Goal: Task Accomplishment & Management: Complete application form

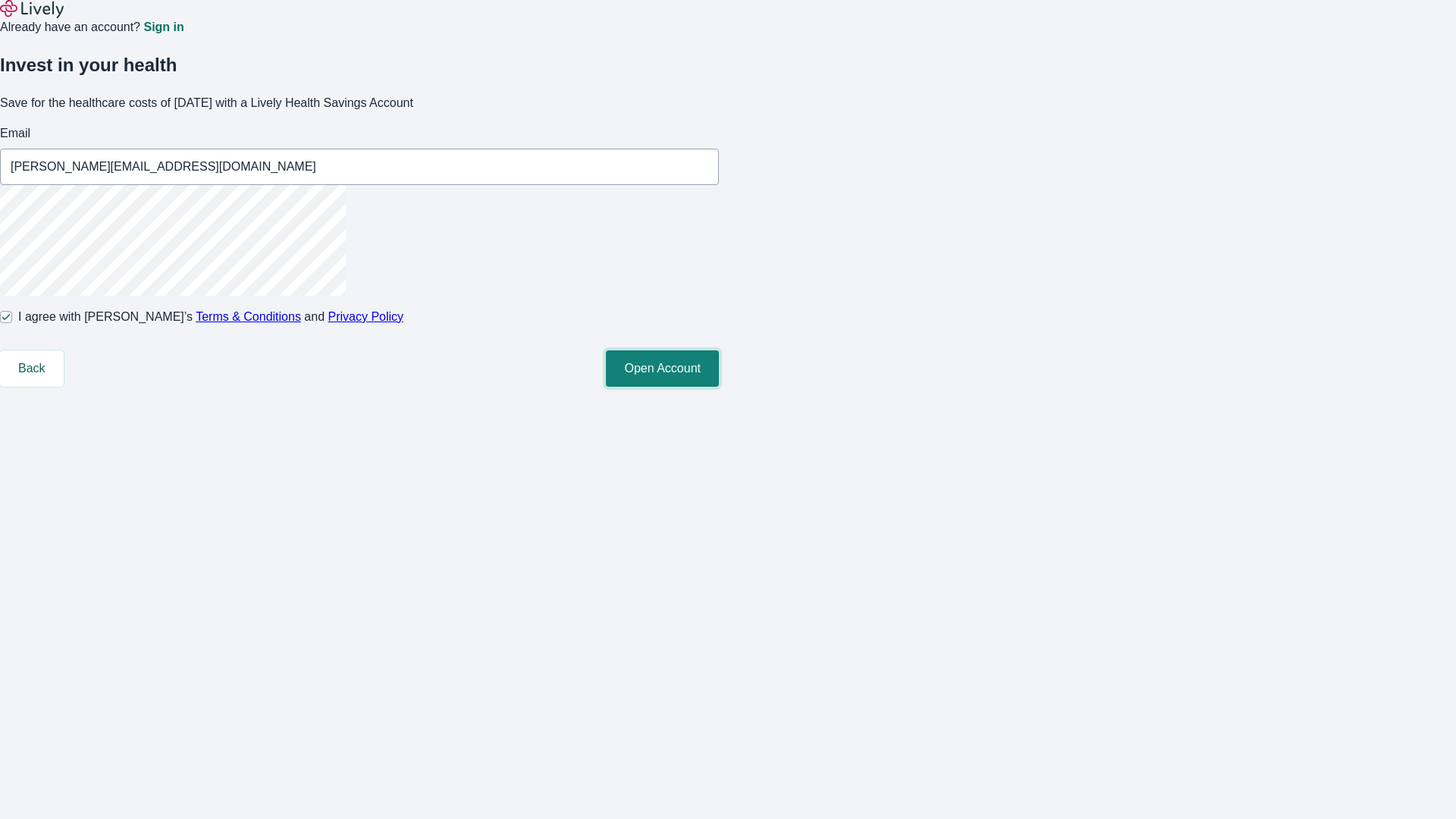
click at [719, 387] on button "Open Account" at bounding box center [662, 369] width 113 height 37
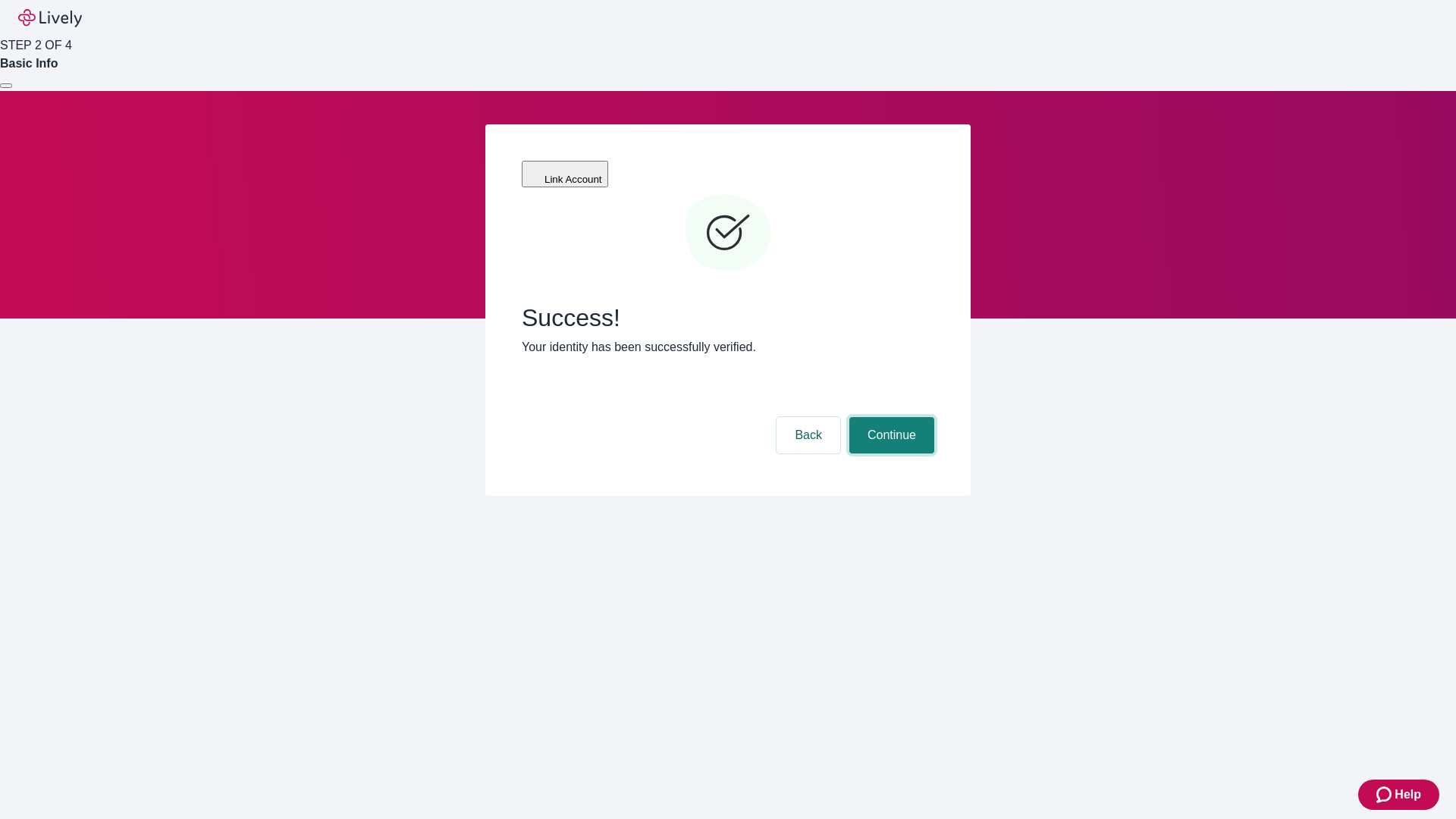
click at [889, 417] on button "Continue" at bounding box center [892, 435] width 85 height 37
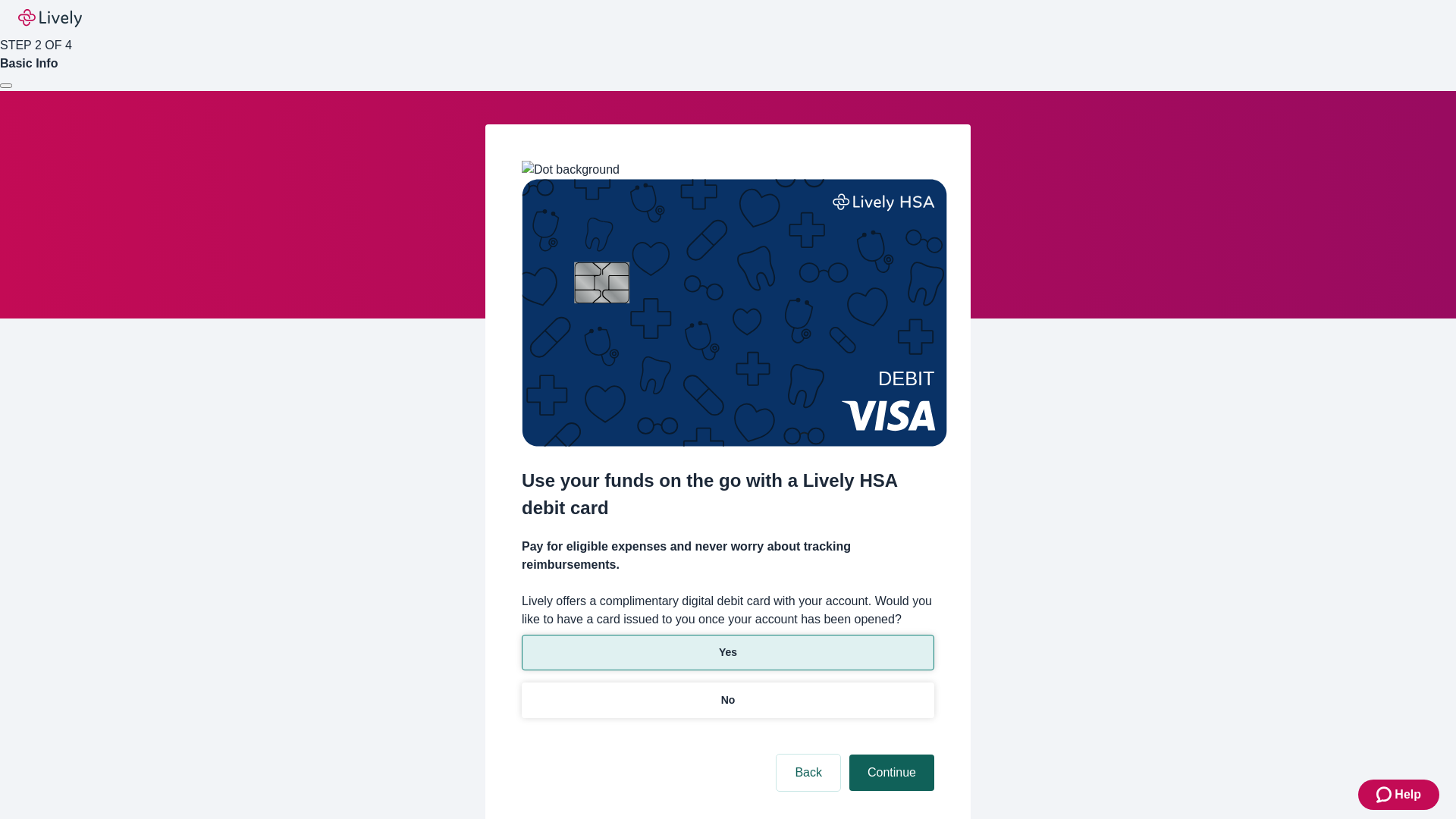
click at [728, 692] on p "No" at bounding box center [728, 700] width 14 height 16
click at [889, 755] on button "Continue" at bounding box center [892, 773] width 85 height 37
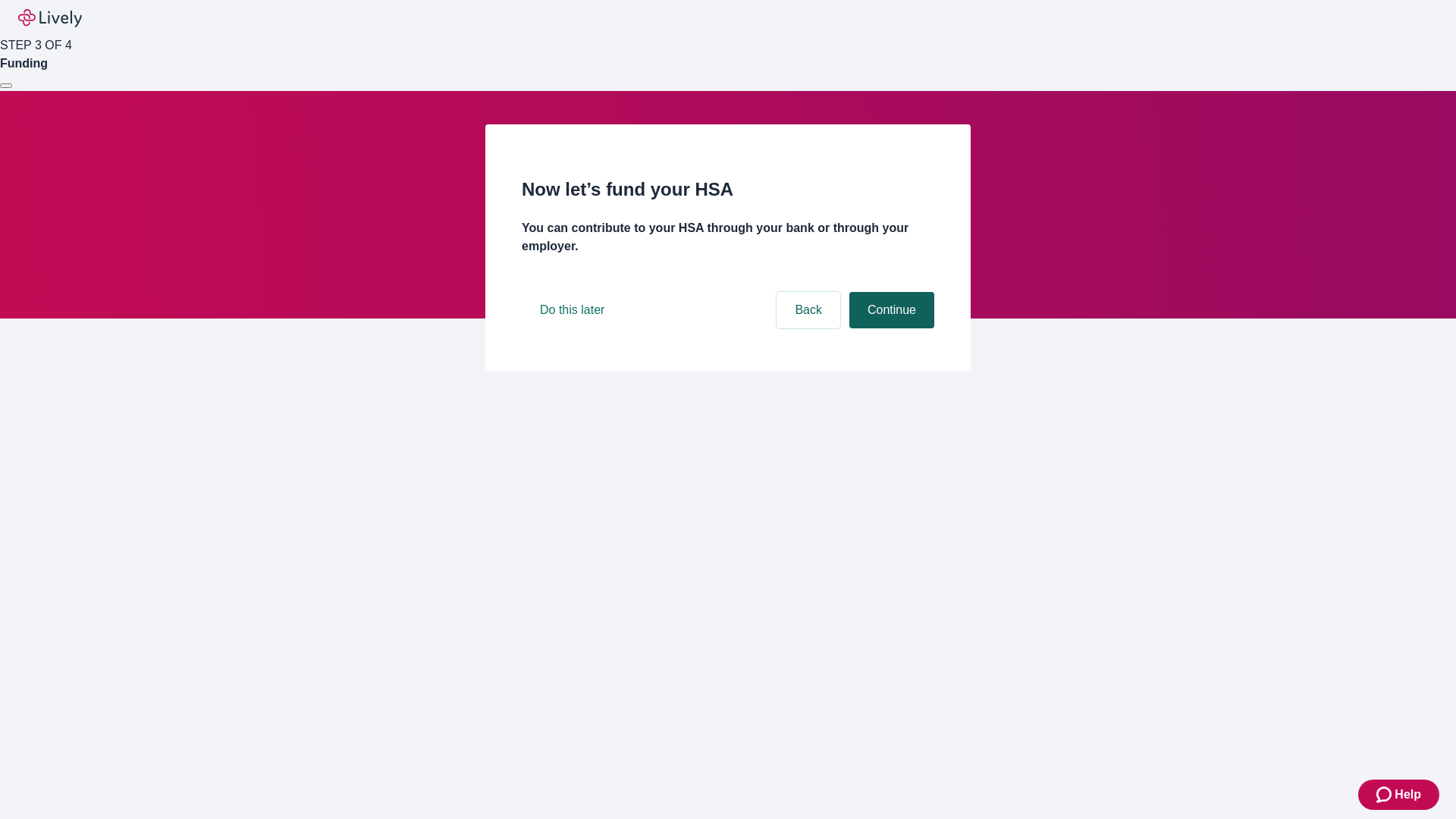
click at [889, 328] on button "Continue" at bounding box center [892, 310] width 85 height 37
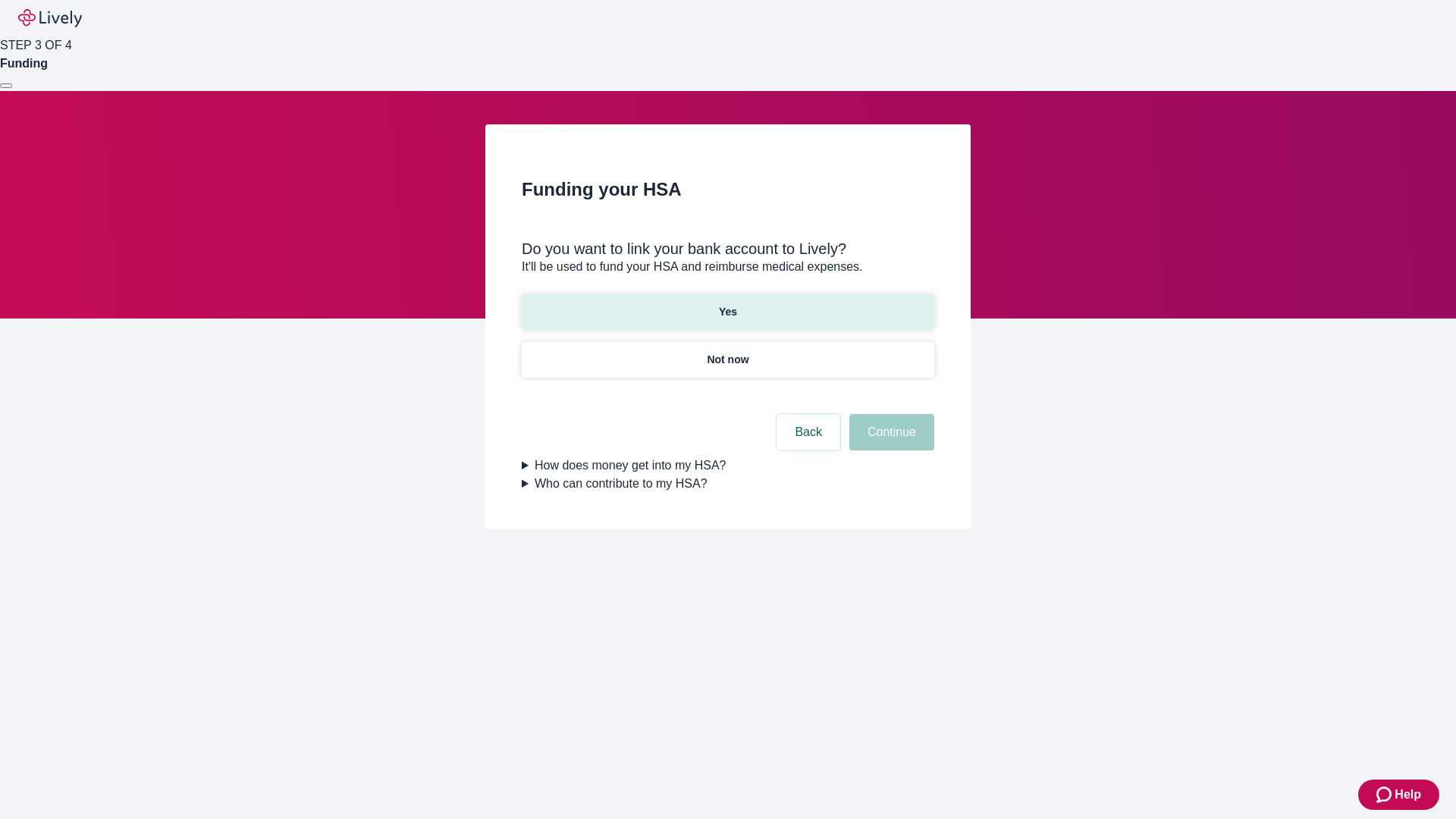
click at [728, 304] on p "Yes" at bounding box center [728, 312] width 18 height 16
click at [889, 414] on button "Continue" at bounding box center [892, 432] width 85 height 37
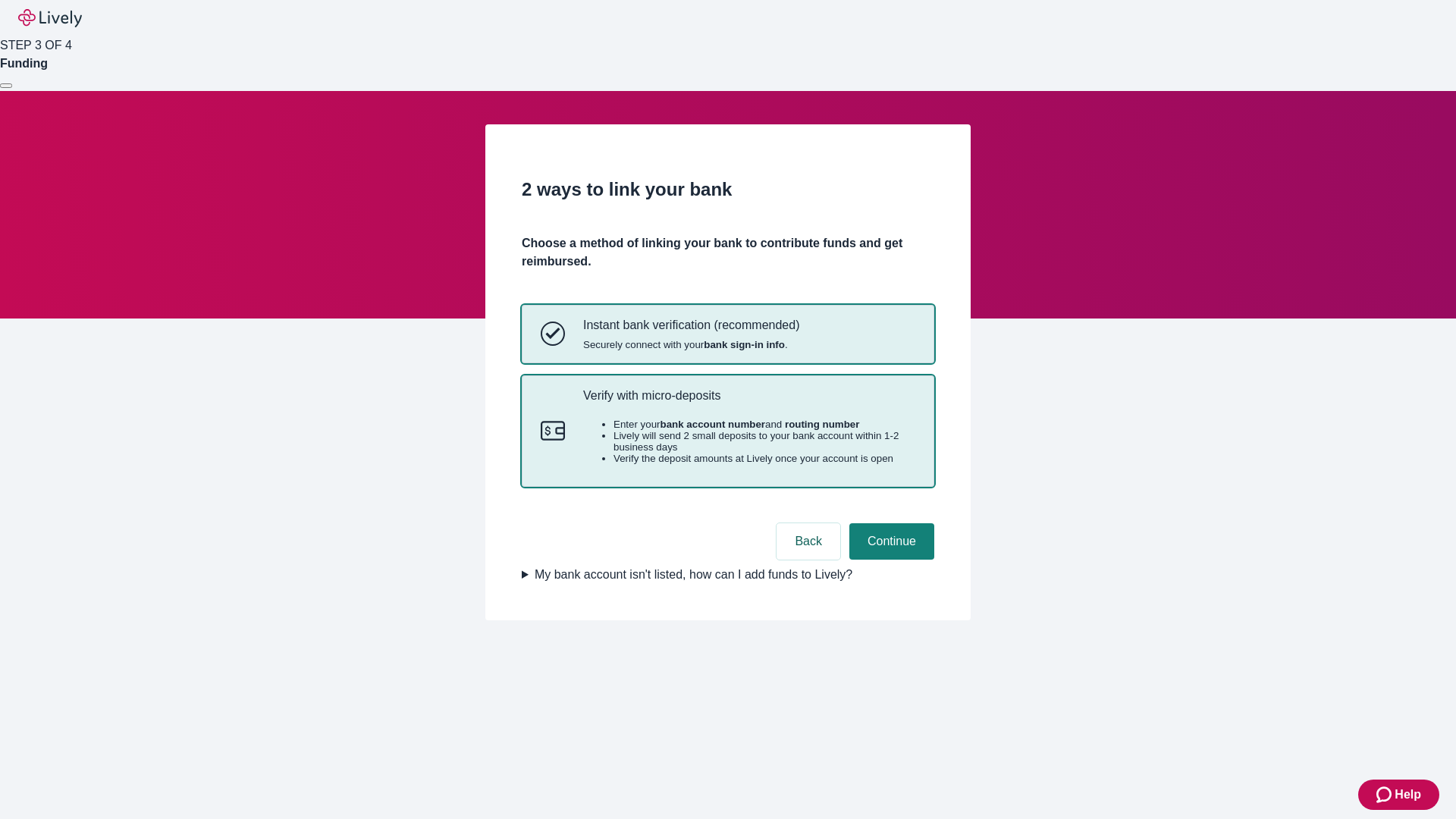
click at [749, 402] on p "Verify with micro-deposits" at bounding box center [749, 395] width 332 height 14
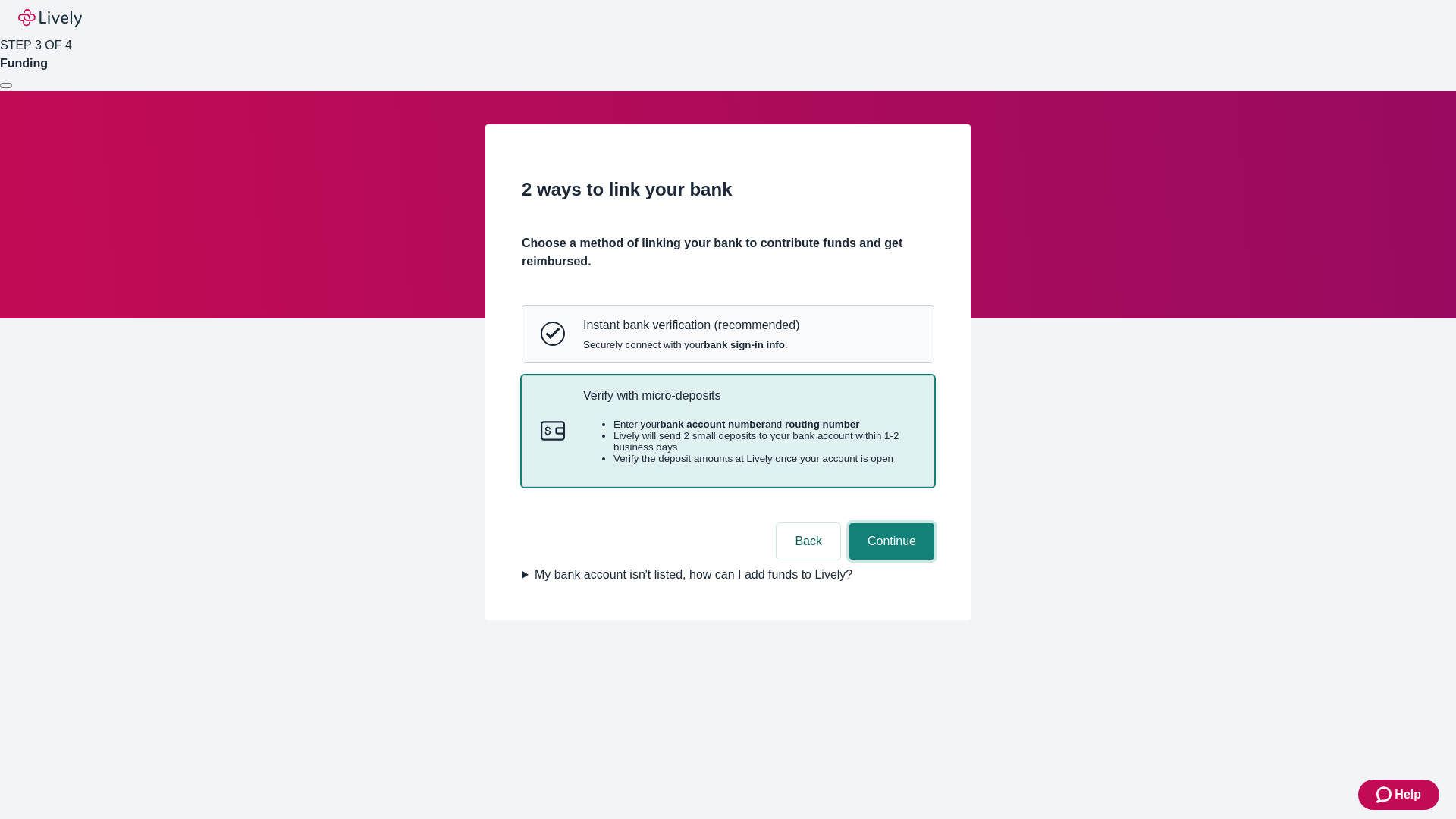
click at [889, 560] on button "Continue" at bounding box center [892, 542] width 85 height 37
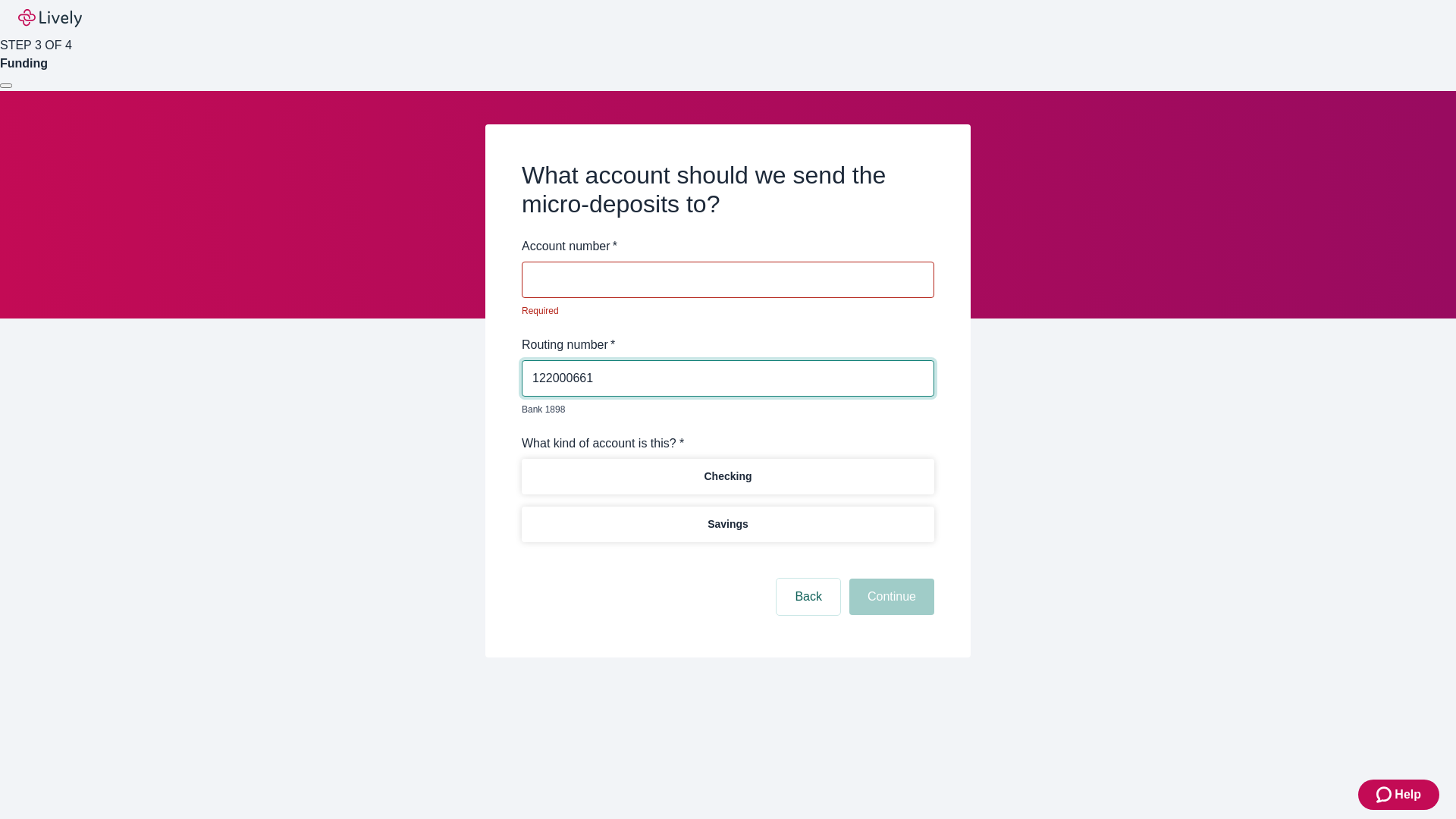
type input "122000661"
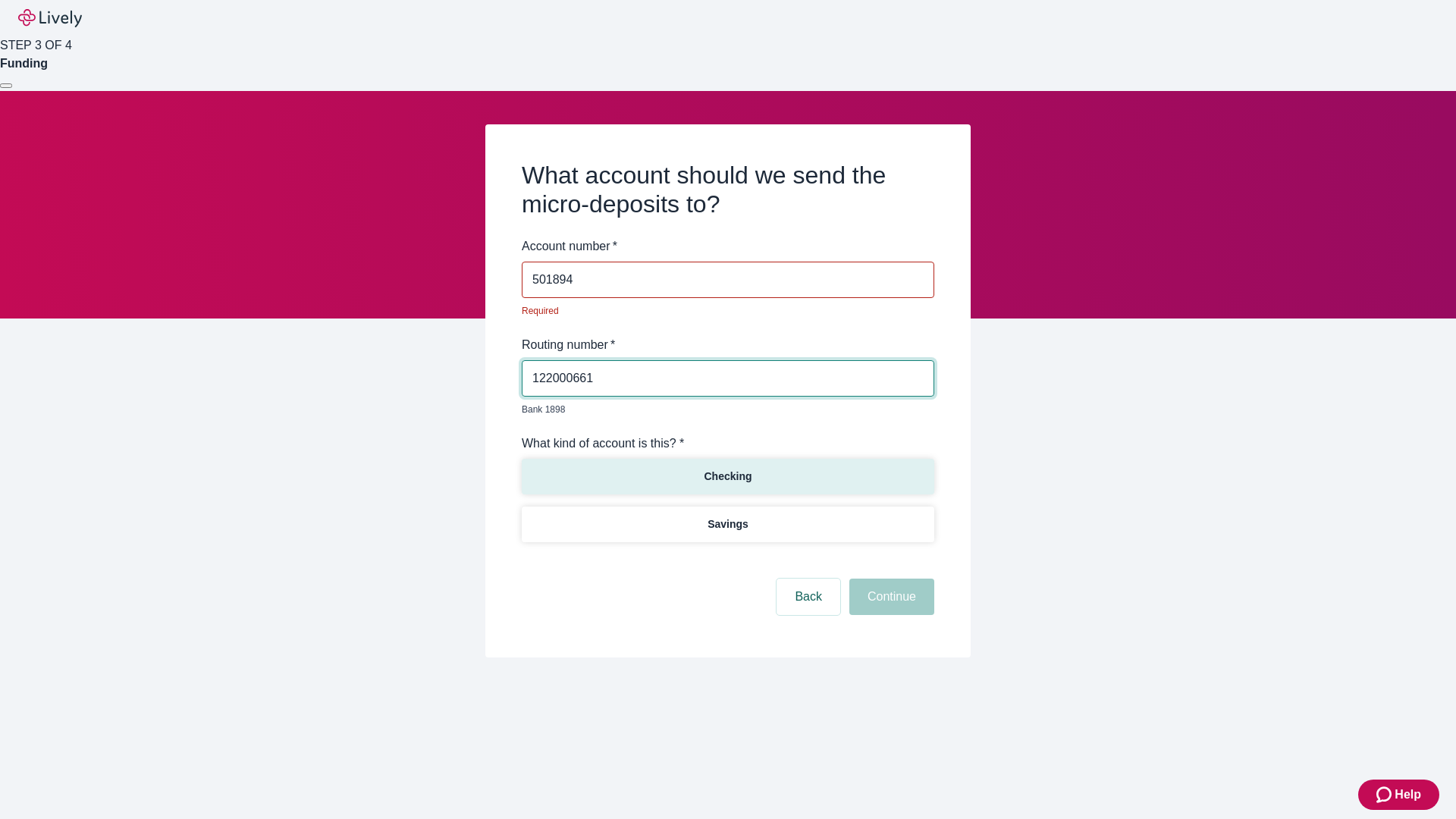
type input "501894"
click at [728, 469] on p "Checking" at bounding box center [728, 476] width 48 height 16
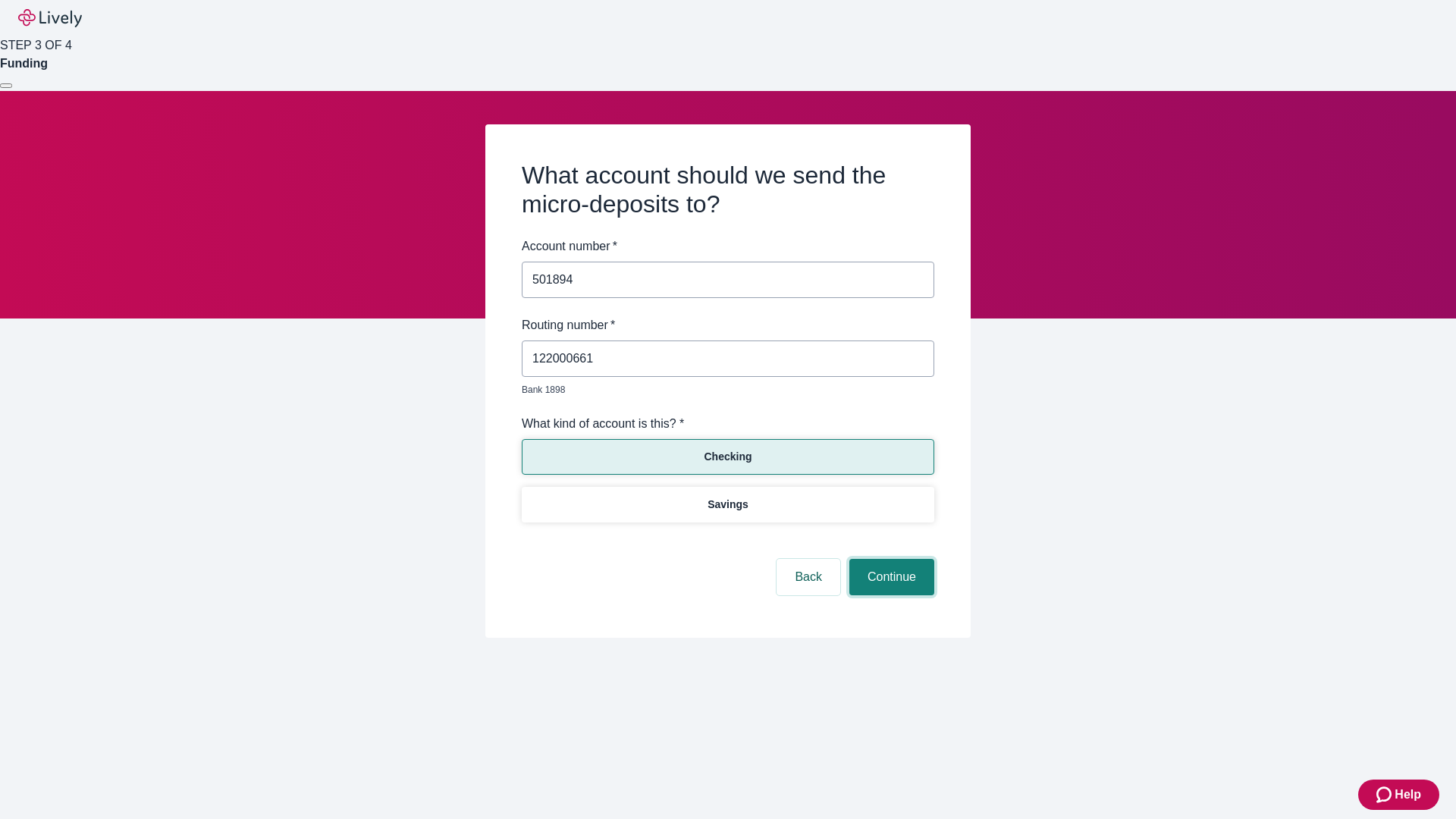
click at [889, 560] on button "Continue" at bounding box center [892, 577] width 85 height 37
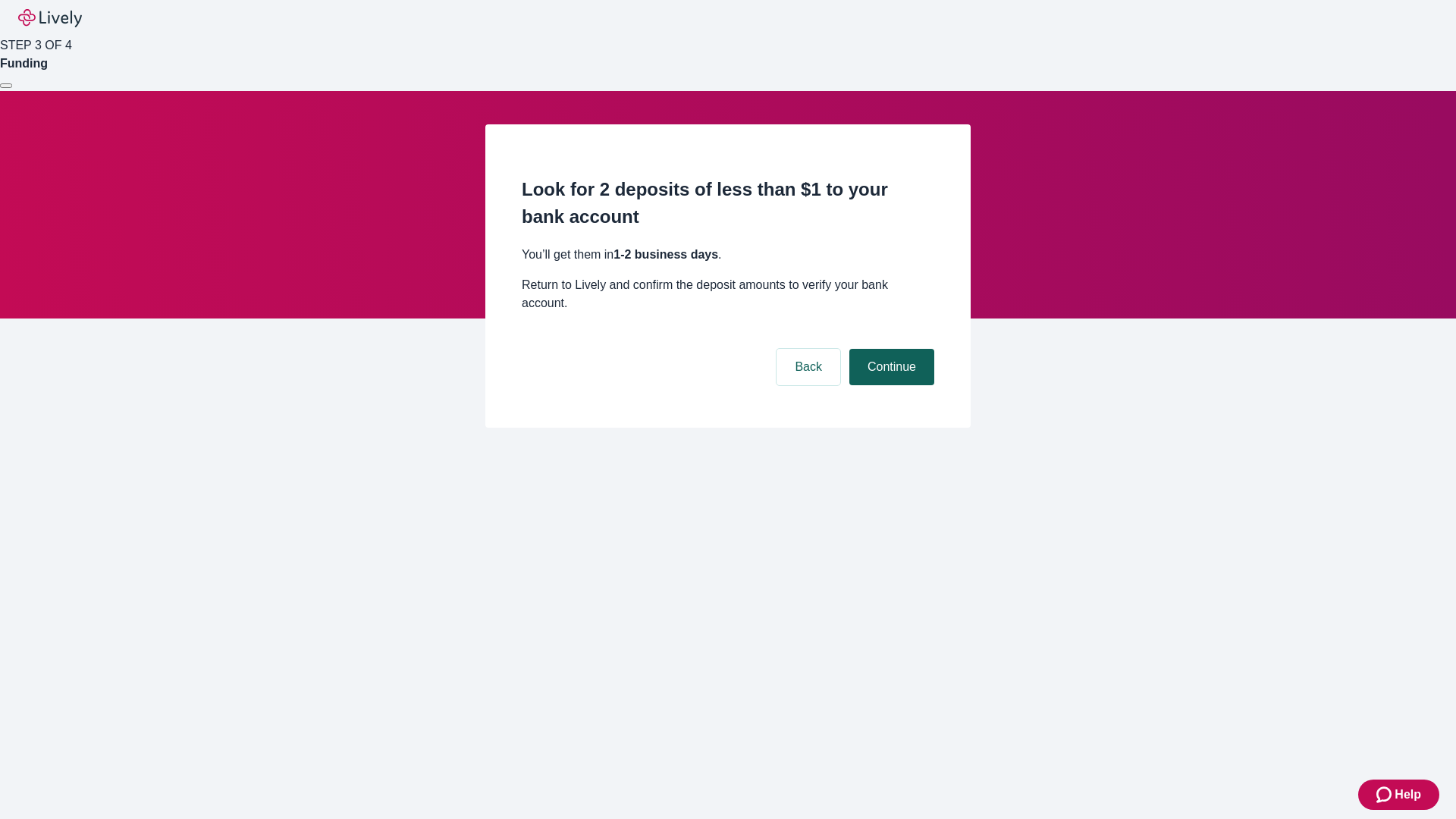
click at [889, 349] on button "Continue" at bounding box center [892, 368] width 85 height 37
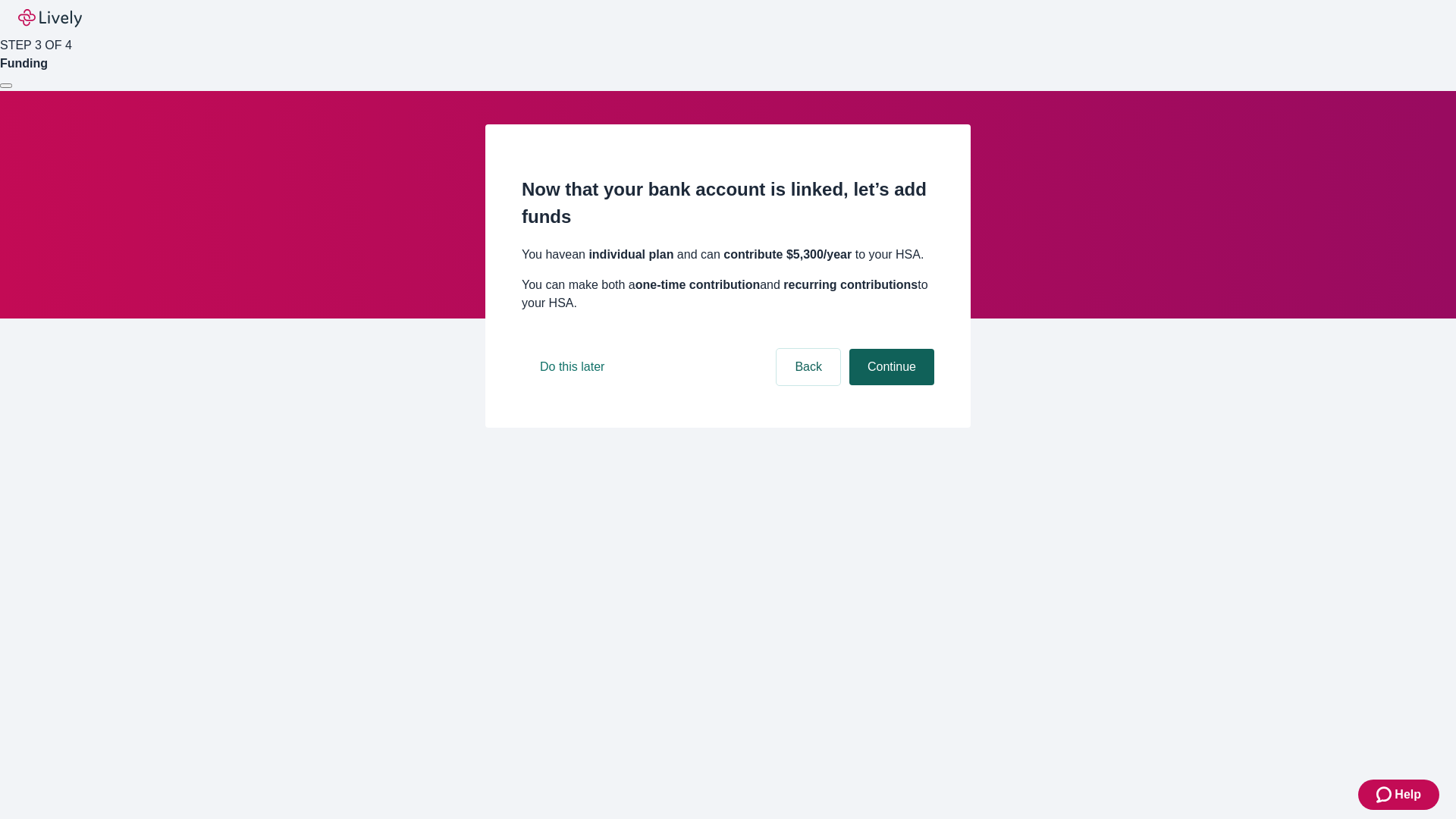
click at [889, 385] on button "Continue" at bounding box center [892, 368] width 85 height 37
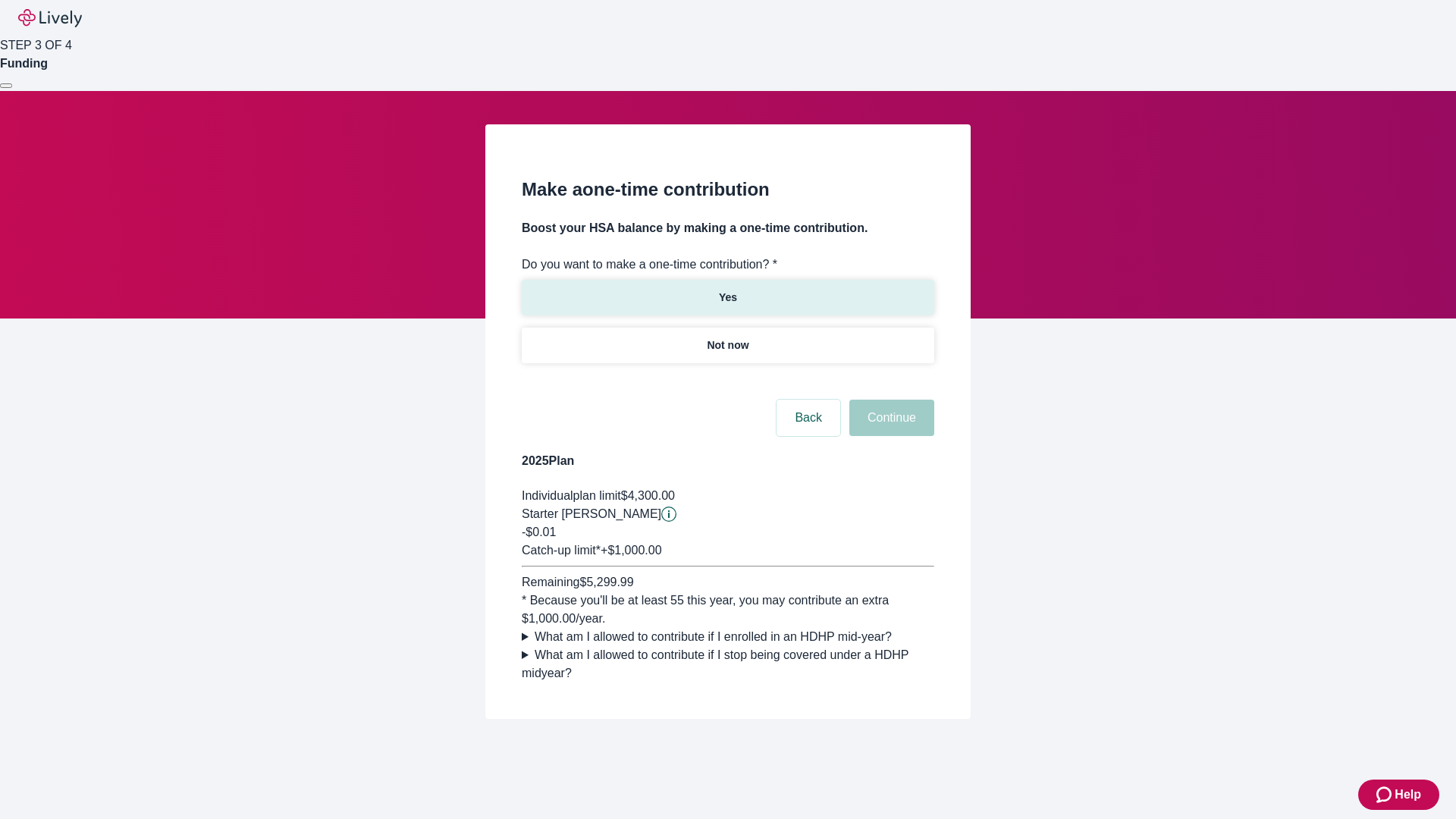
click at [728, 290] on p "Yes" at bounding box center [728, 297] width 18 height 16
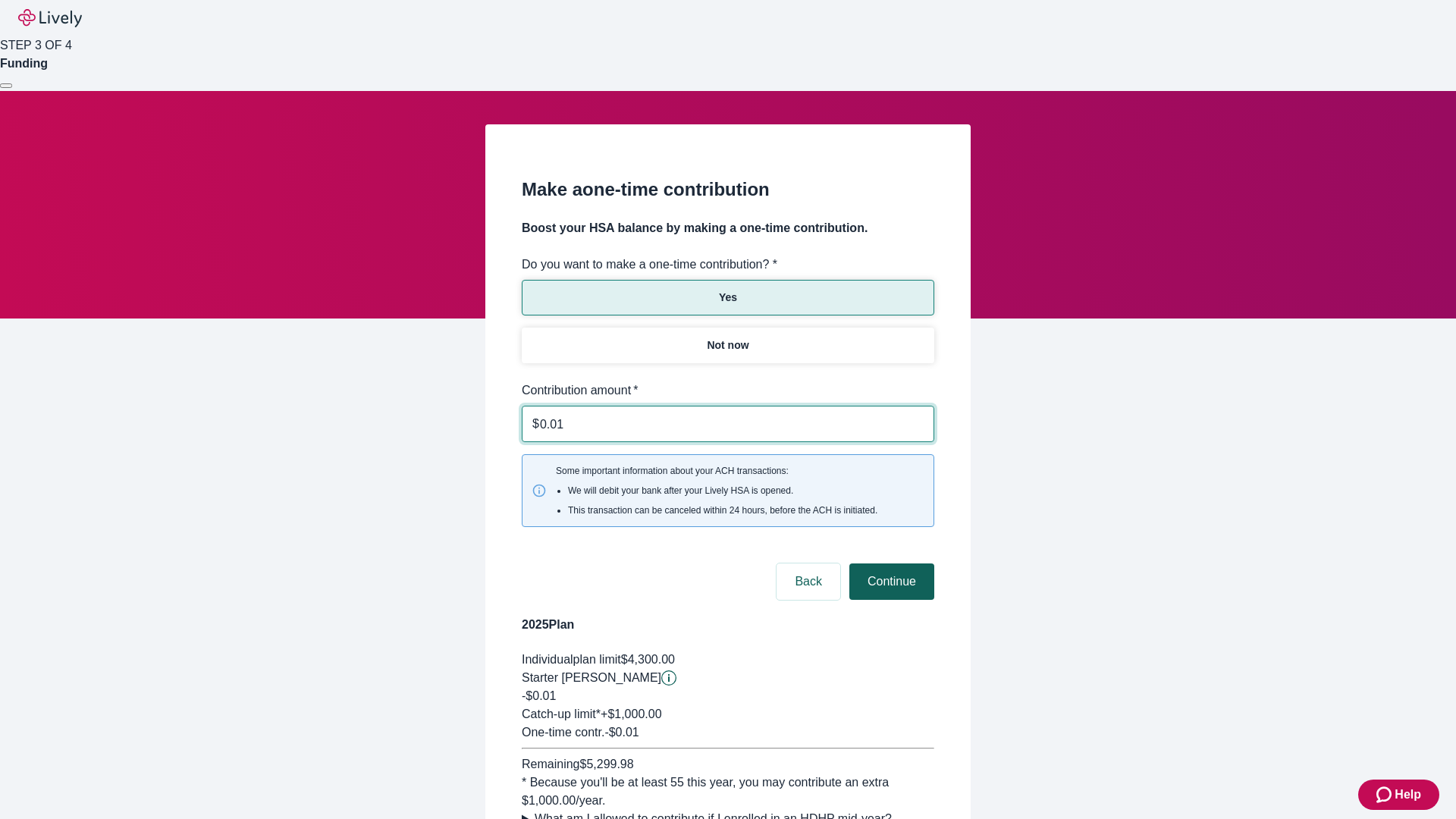
type input "0.01"
click at [889, 564] on button "Continue" at bounding box center [892, 582] width 85 height 37
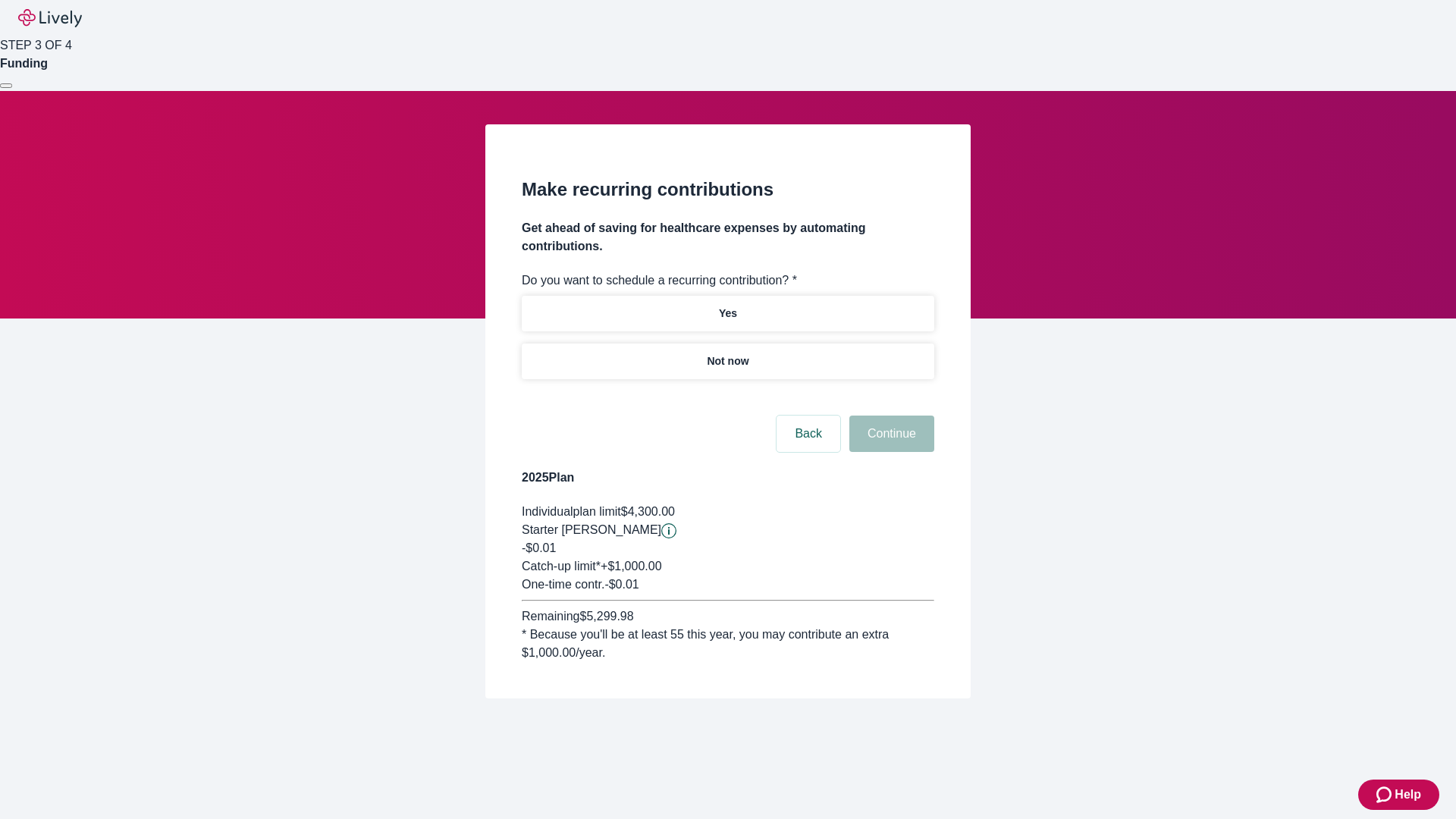
click at [728, 353] on p "Not now" at bounding box center [727, 361] width 41 height 16
click at [889, 416] on button "Continue" at bounding box center [892, 434] width 85 height 37
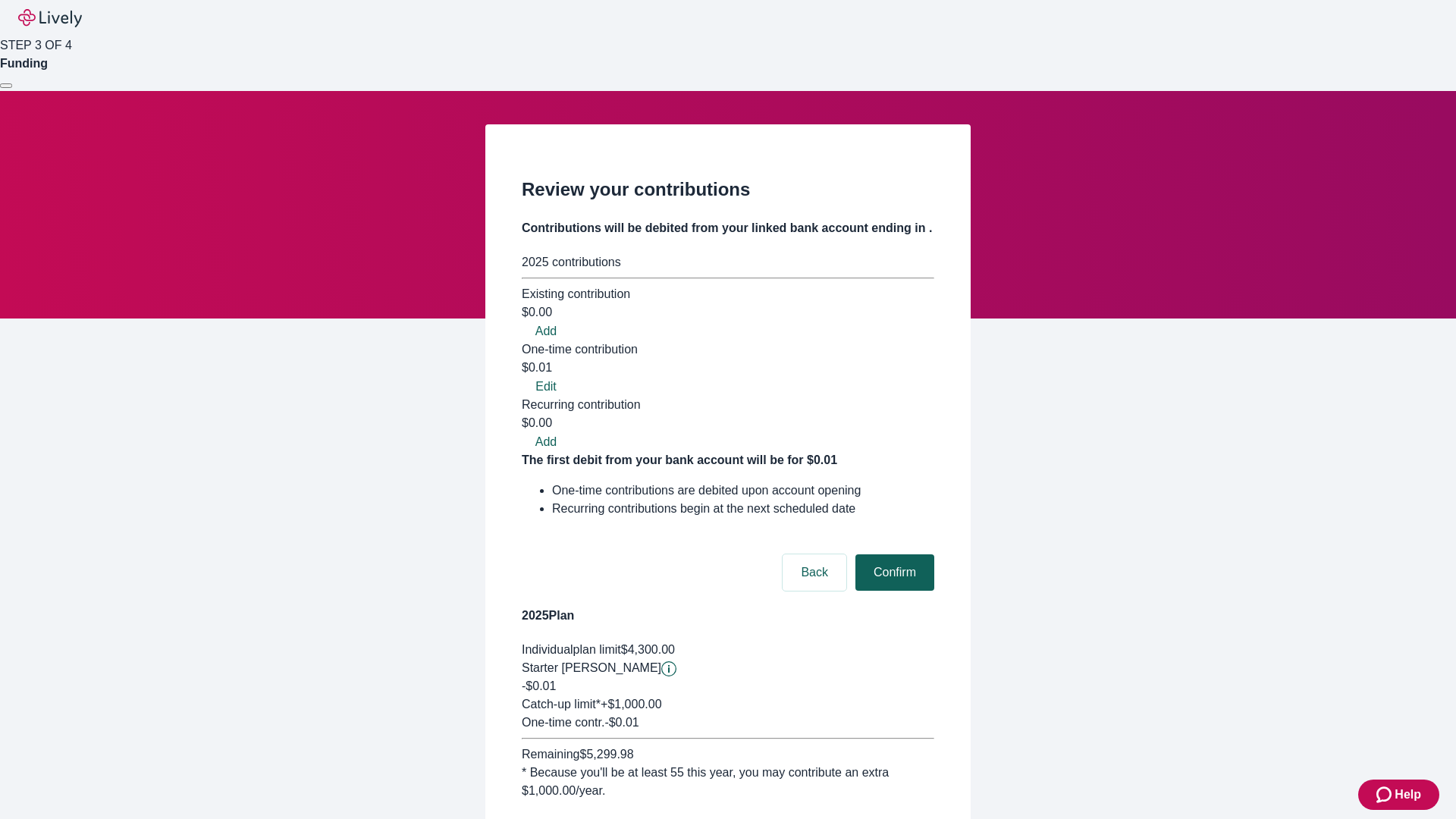
click at [893, 554] on button "Confirm" at bounding box center [895, 573] width 79 height 37
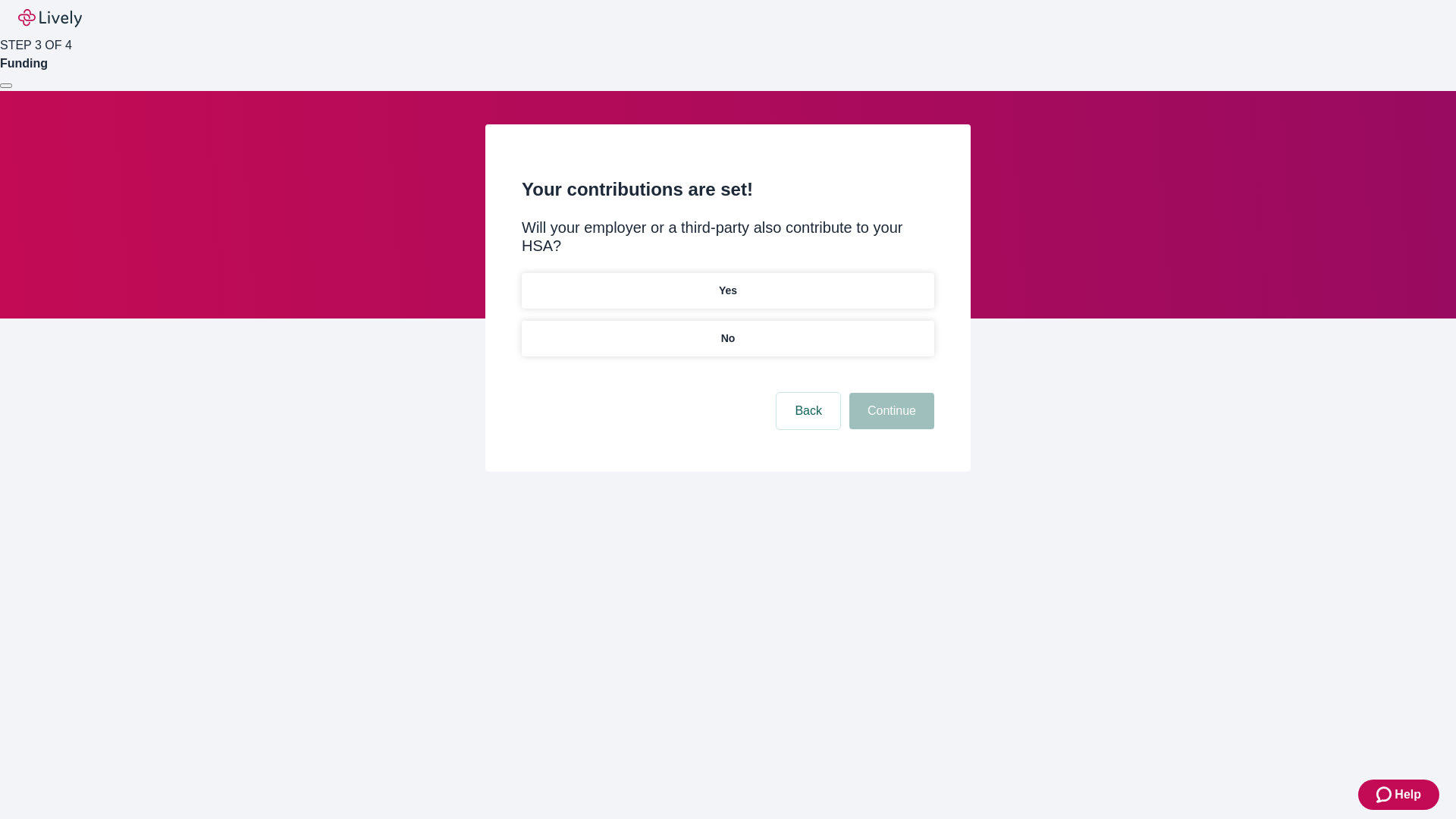
click at [728, 331] on p "No" at bounding box center [728, 339] width 14 height 16
click at [889, 393] on button "Continue" at bounding box center [892, 411] width 85 height 37
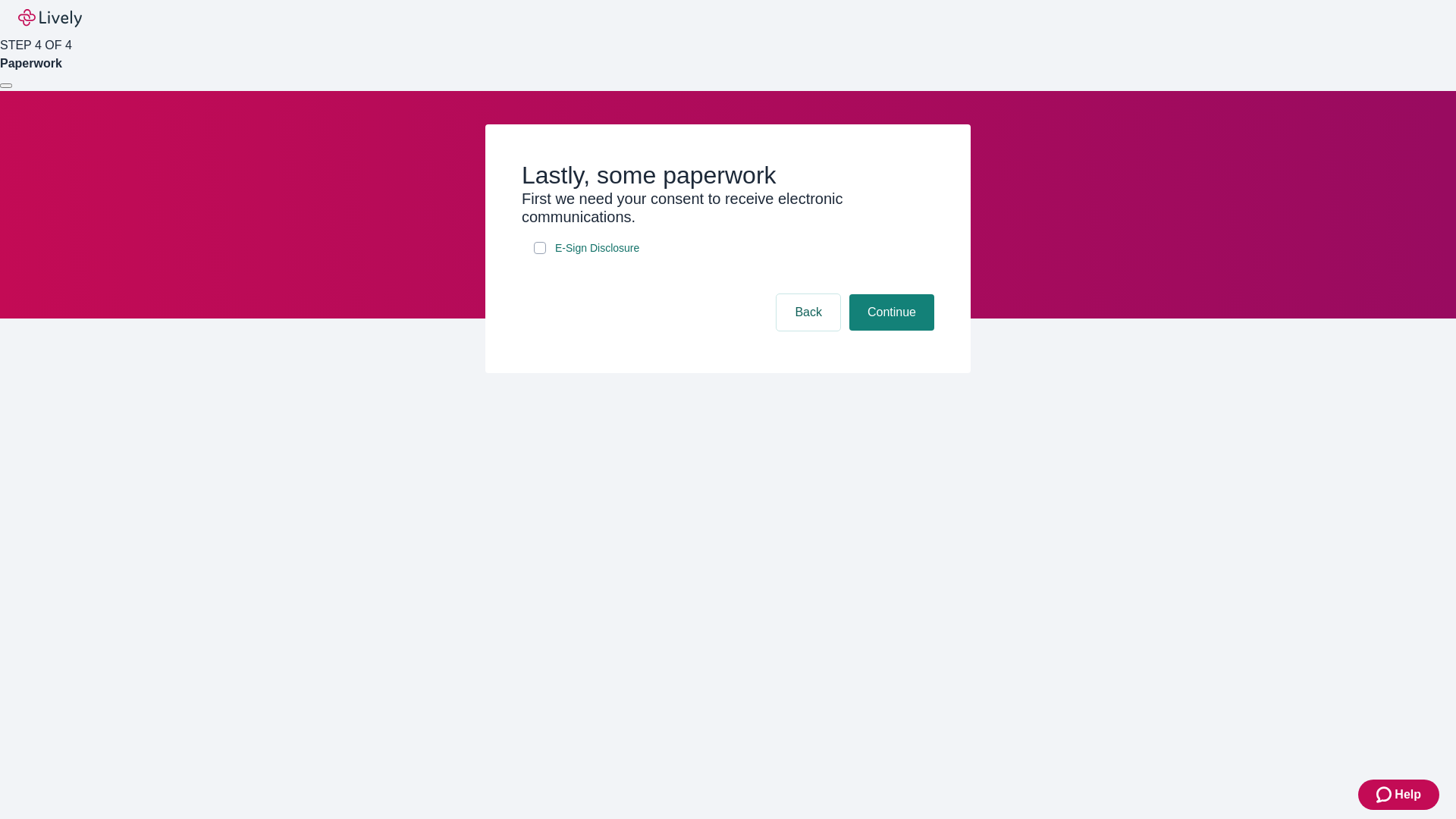
click at [540, 254] on input "E-Sign Disclosure" at bounding box center [540, 247] width 13 height 13
checkbox input "true"
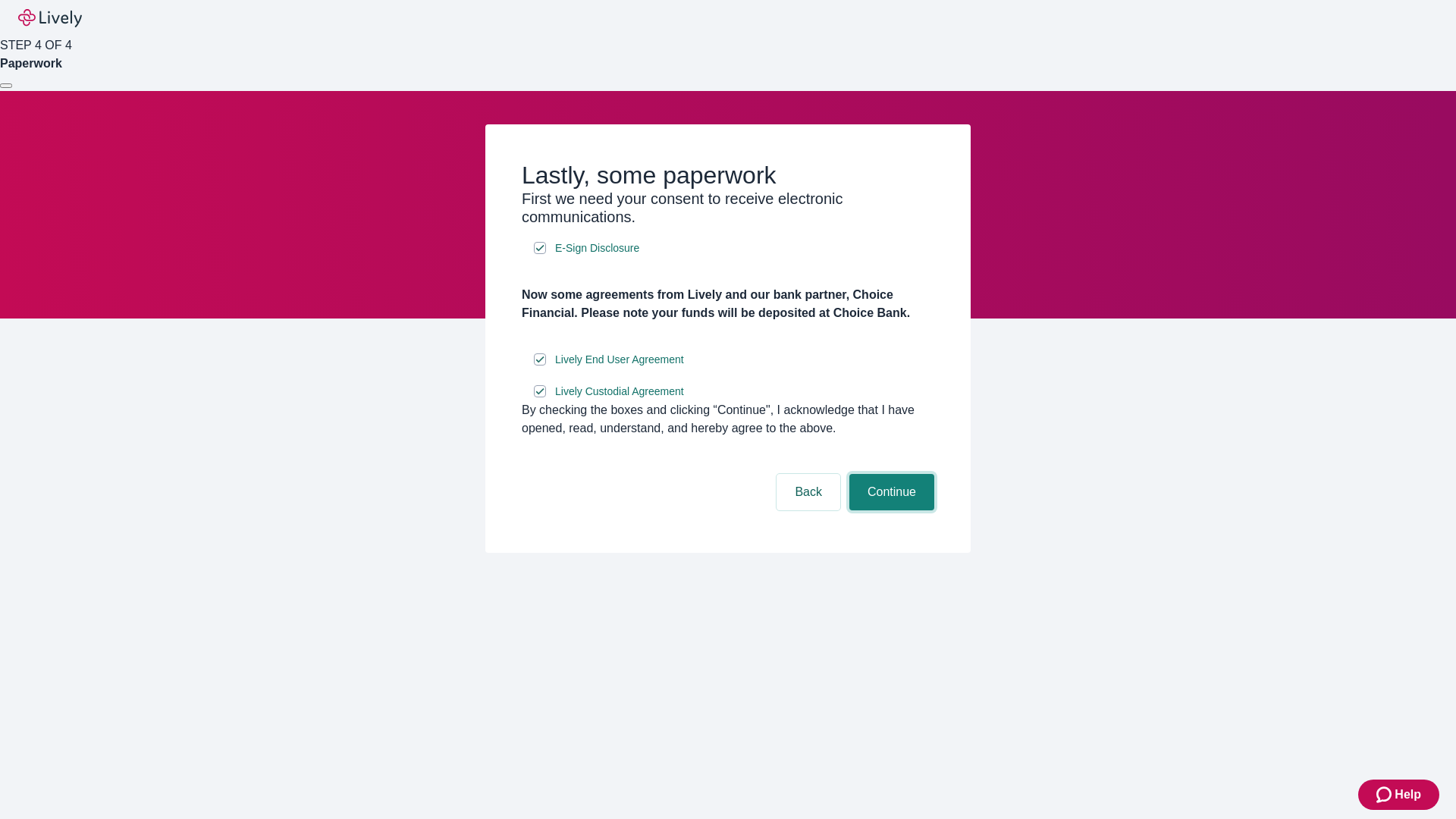
click at [889, 510] on button "Continue" at bounding box center [892, 493] width 85 height 37
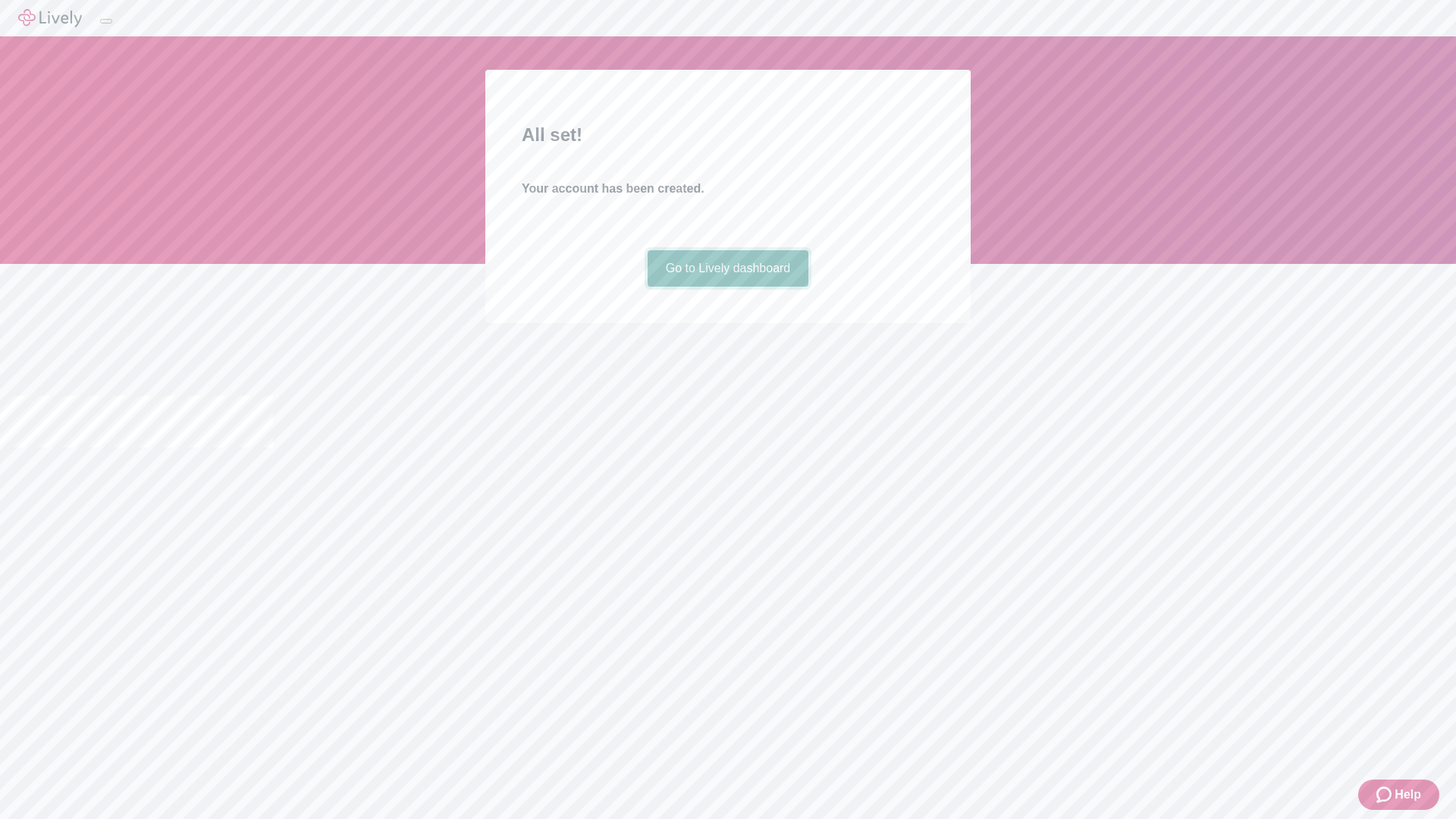
click at [728, 287] on link "Go to Lively dashboard" at bounding box center [728, 269] width 162 height 37
